Goal: Subscribe to service/newsletter

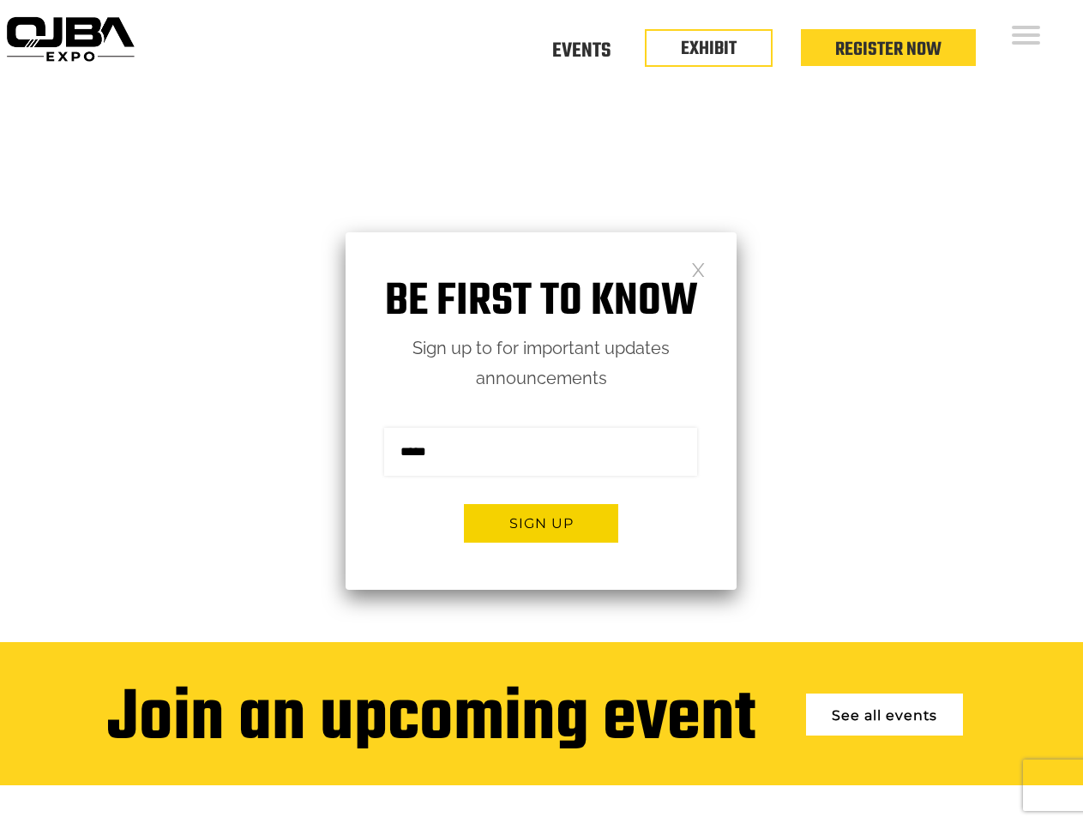
click at [541, 411] on form "Sign me up for the newsletter! ******* Sign up" at bounding box center [540, 491] width 391 height 196
click at [541, 523] on button "Sign up" at bounding box center [541, 523] width 154 height 39
